Goal: Check status: Check status

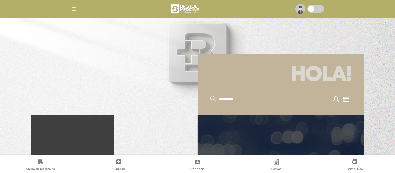
scroll to position [78, 0]
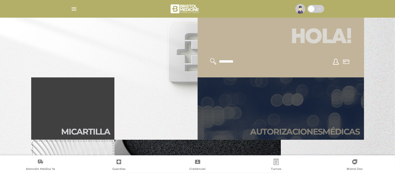
click at [297, 111] on link "Autori zaciones médicas" at bounding box center [280, 108] width 166 height 62
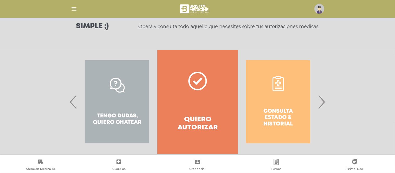
scroll to position [78, 0]
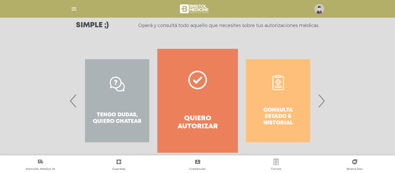
click at [325, 103] on span "›" at bounding box center [321, 101] width 10 height 28
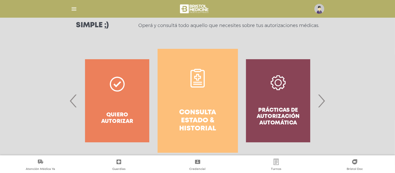
click at [198, 105] on link "Consulta estado & historial" at bounding box center [197, 101] width 80 height 104
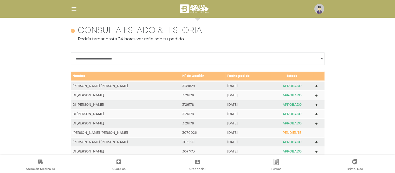
scroll to position [231, 0]
